Goal: Task Accomplishment & Management: Manage account settings

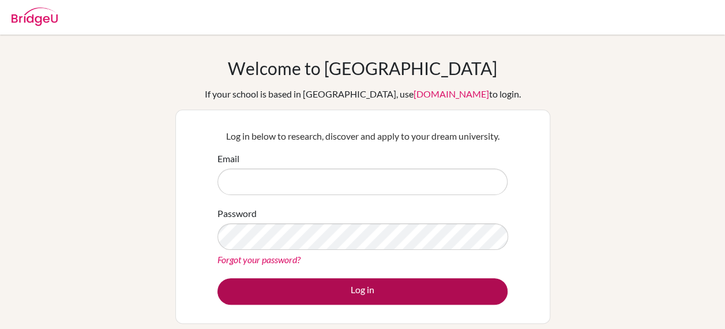
type input "[PERSON_NAME][EMAIL_ADDRESS][DOMAIN_NAME]"
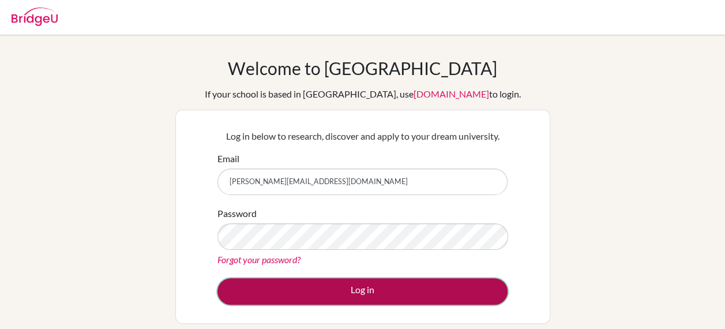
click at [418, 283] on button "Log in" at bounding box center [363, 291] width 290 height 27
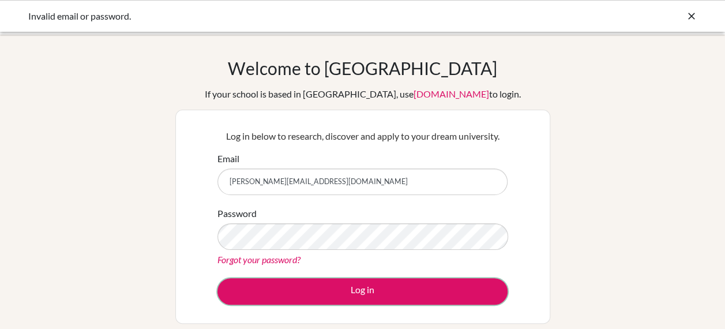
click at [418, 283] on button "Log in" at bounding box center [363, 291] width 290 height 27
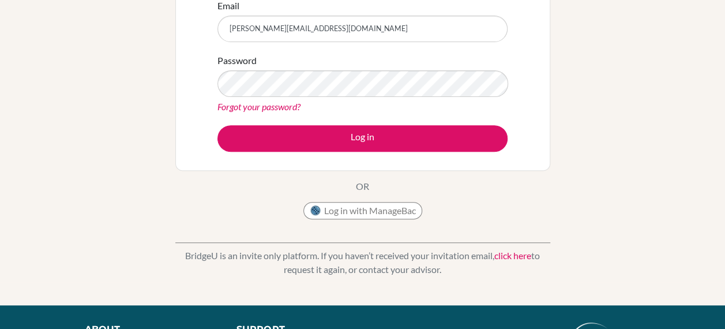
scroll to position [207, 0]
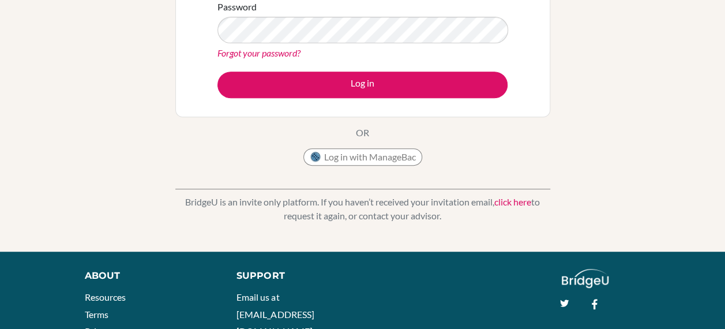
click at [288, 52] on link "Forgot your password?" at bounding box center [259, 52] width 83 height 11
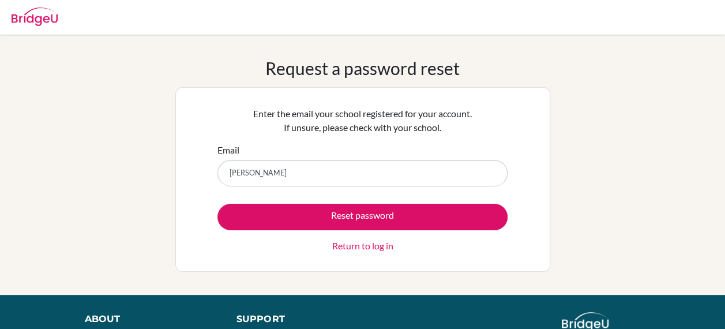
type input "[PERSON_NAME][EMAIL_ADDRESS][DOMAIN_NAME]"
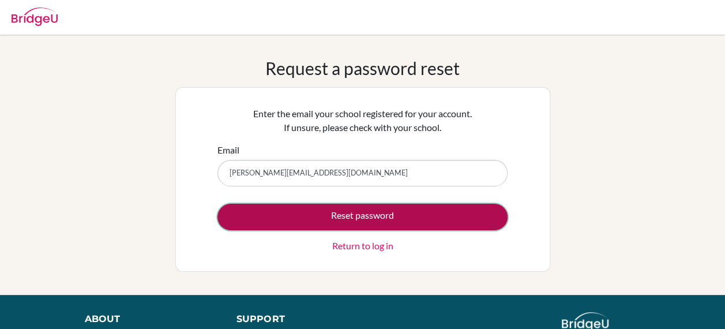
click at [273, 219] on button "Reset password" at bounding box center [363, 217] width 290 height 27
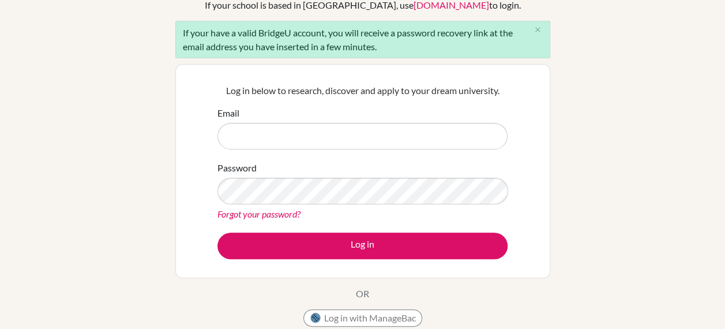
scroll to position [89, 0]
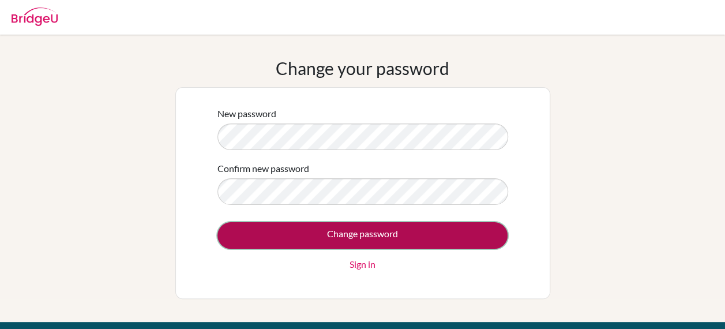
click at [286, 247] on input "Change password" at bounding box center [363, 235] width 290 height 27
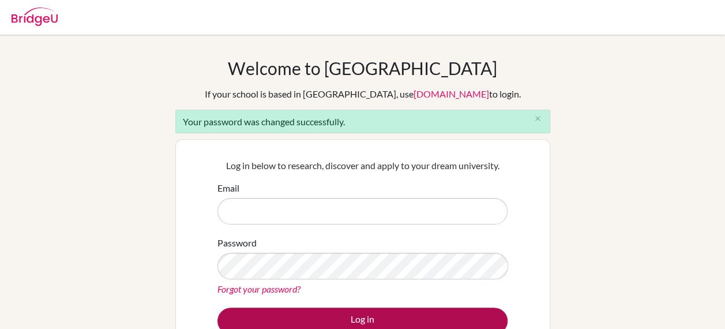
type input "[PERSON_NAME][EMAIL_ADDRESS][DOMAIN_NAME]"
click at [282, 322] on button "Log in" at bounding box center [363, 321] width 290 height 27
